Goal: Communication & Community: Share content

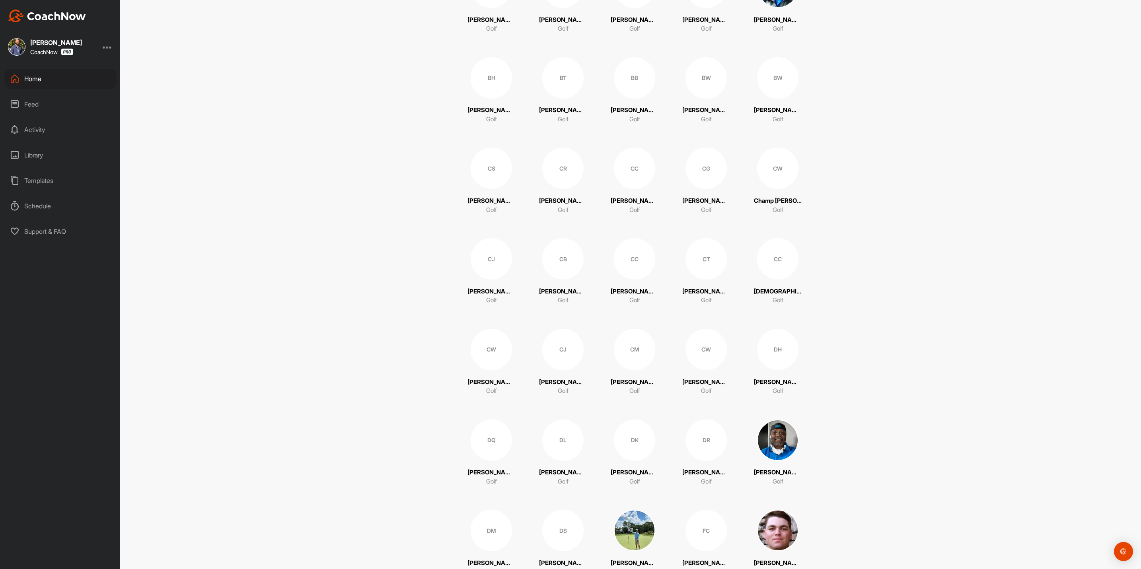
scroll to position [298, 0]
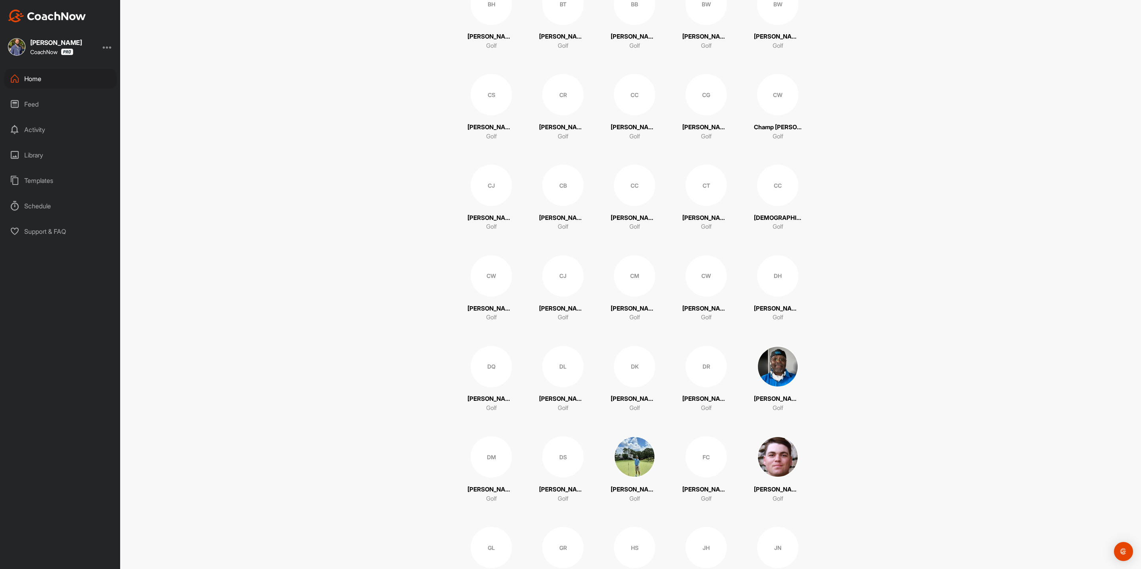
click at [561, 454] on div "DS" at bounding box center [562, 457] width 41 height 41
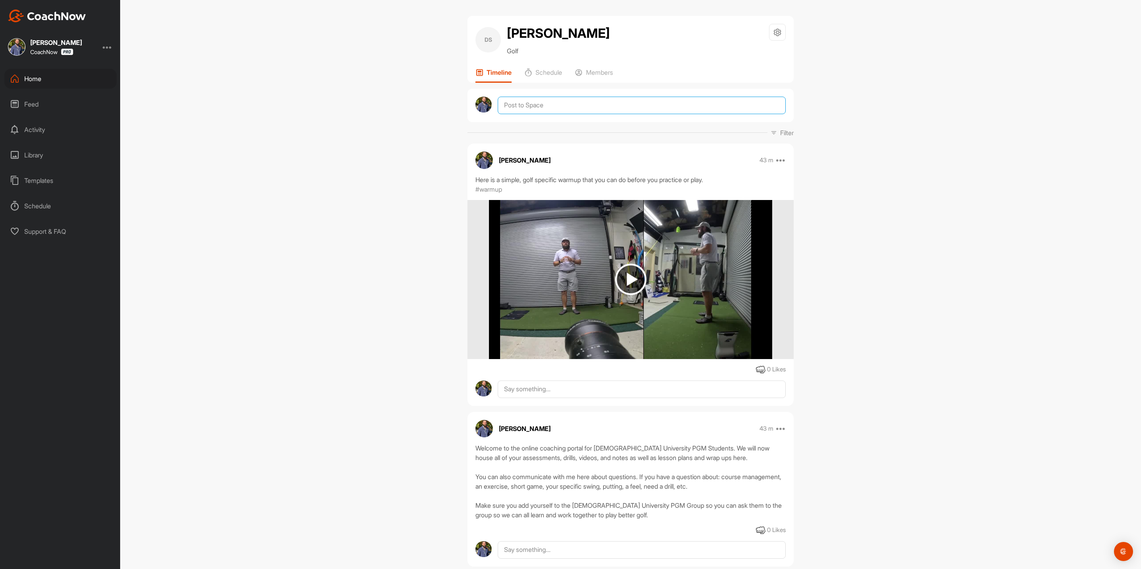
click at [523, 99] on textarea at bounding box center [642, 106] width 288 height 18
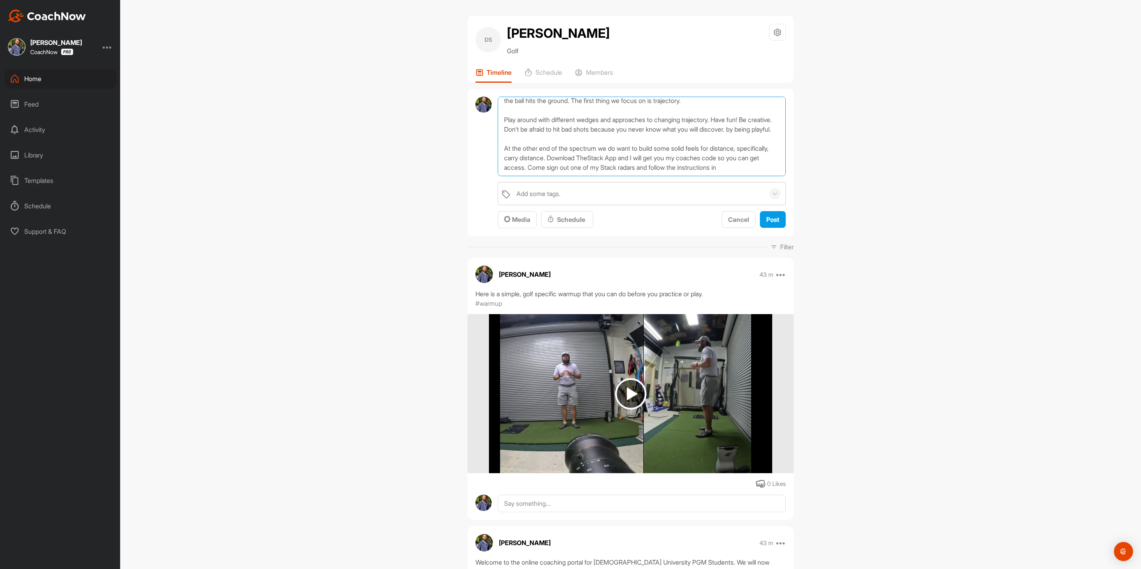
scroll to position [77, 0]
type textarea "Lesson wrap up: Wedge distance control. Found that we are very one dimensional …"
click at [538, 198] on div "Add some tags." at bounding box center [539, 194] width 44 height 10
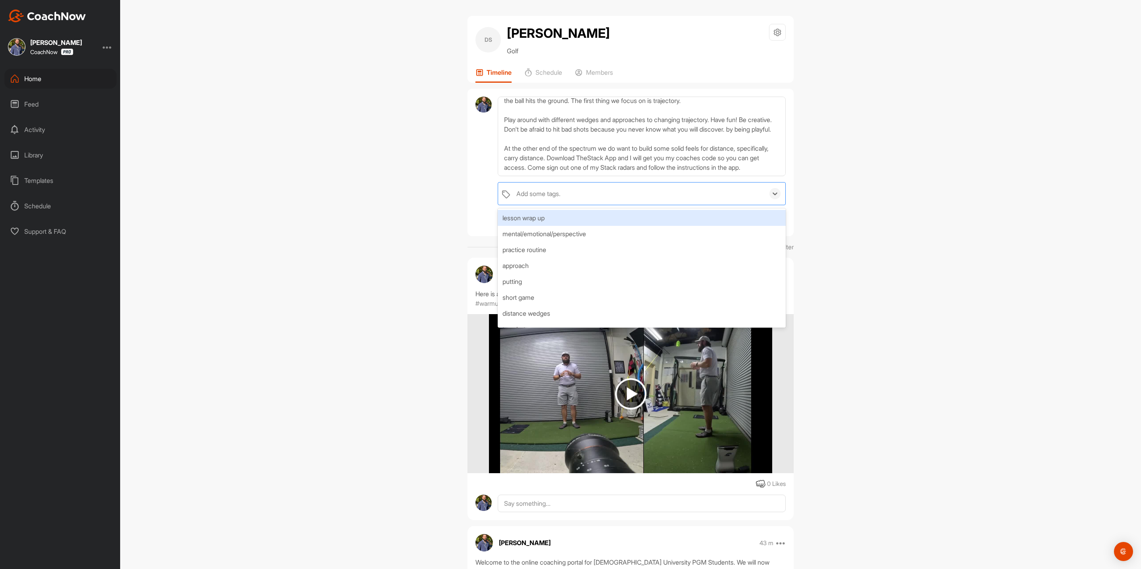
click at [526, 223] on div "lesson wrap up" at bounding box center [642, 218] width 288 height 16
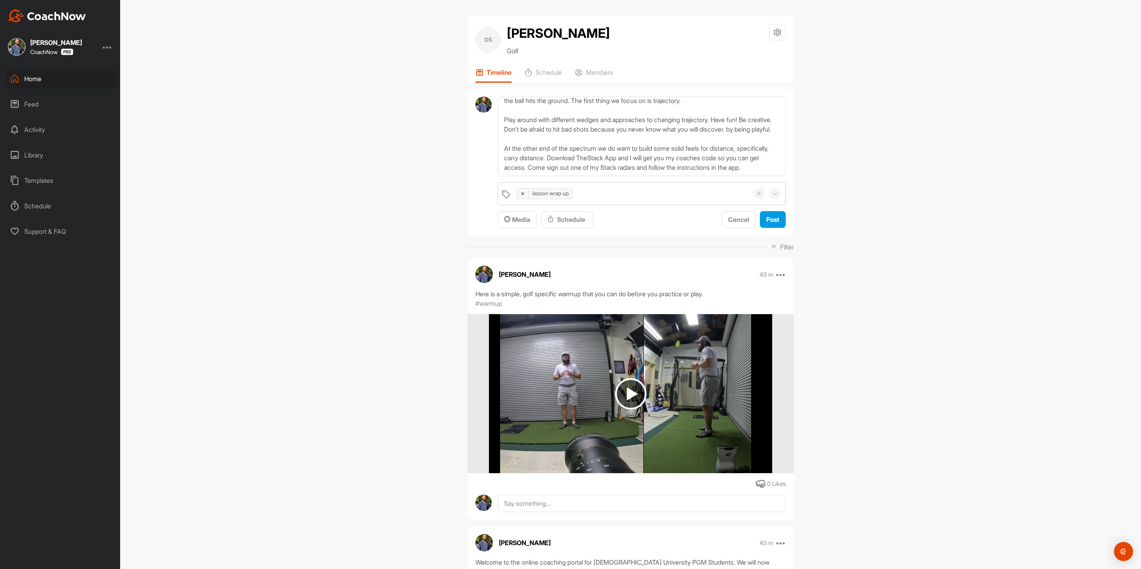
click at [477, 200] on div at bounding box center [484, 163] width 16 height 132
click at [766, 214] on button "Post" at bounding box center [773, 219] width 26 height 17
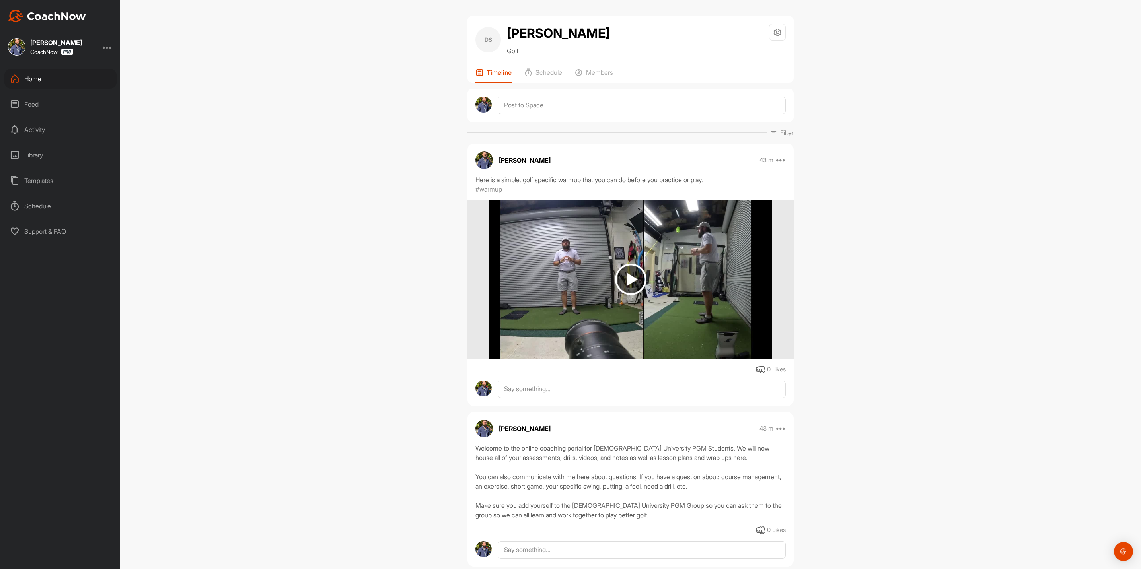
scroll to position [0, 0]
